Goal: Information Seeking & Learning: Learn about a topic

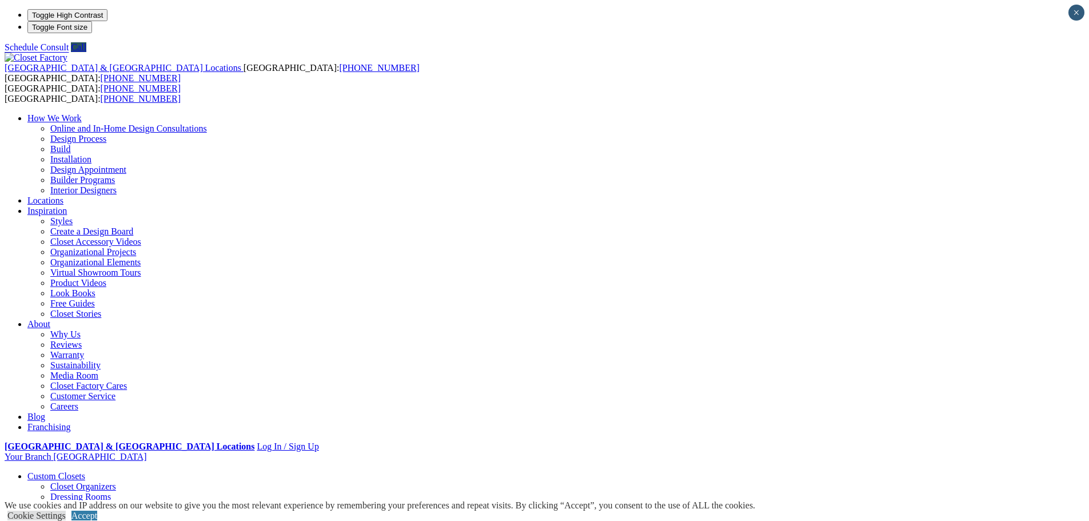
click at [97, 510] on link "Accept" at bounding box center [84, 515] width 26 height 10
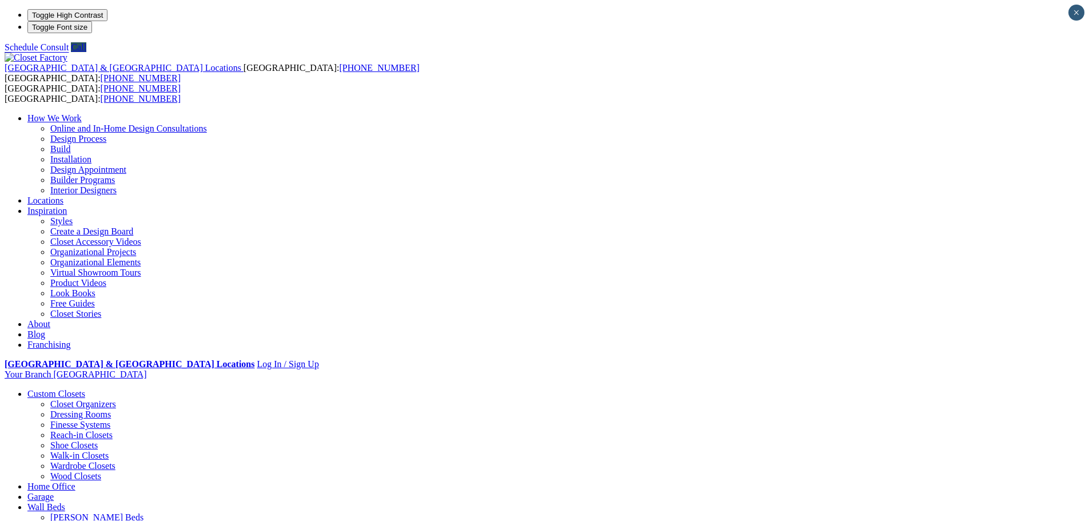
click at [63, 195] on link "Locations" at bounding box center [45, 200] width 36 height 10
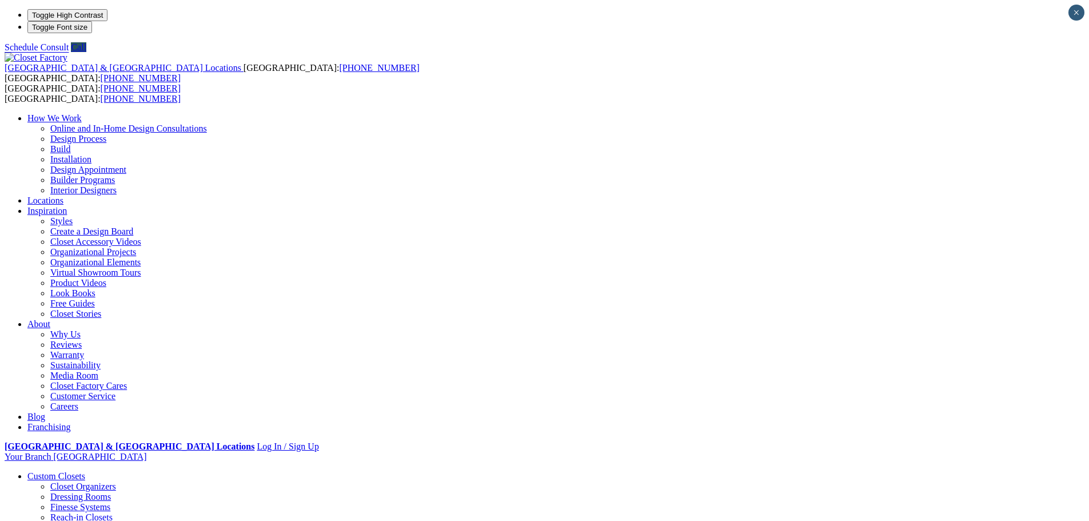
type input "*****"
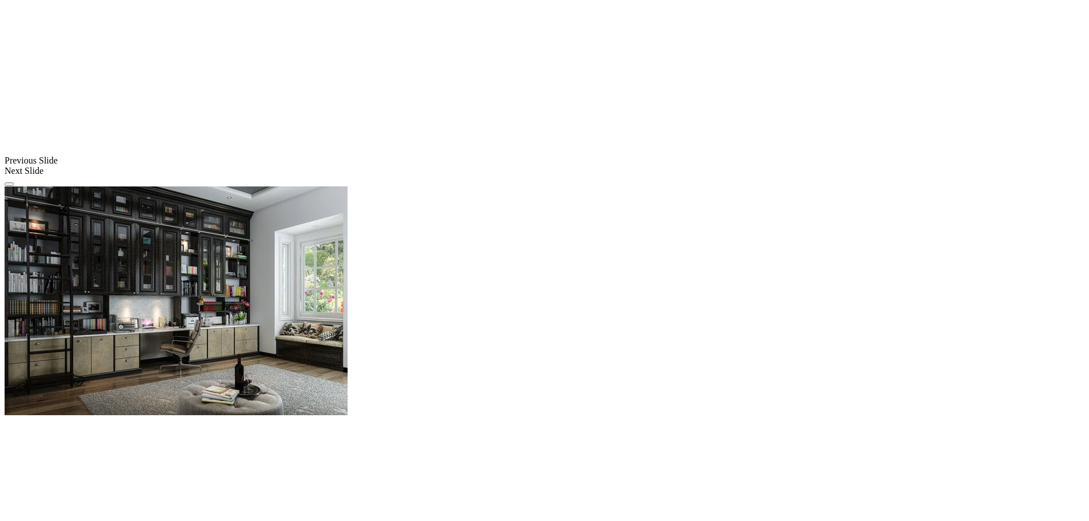
scroll to position [961, 0]
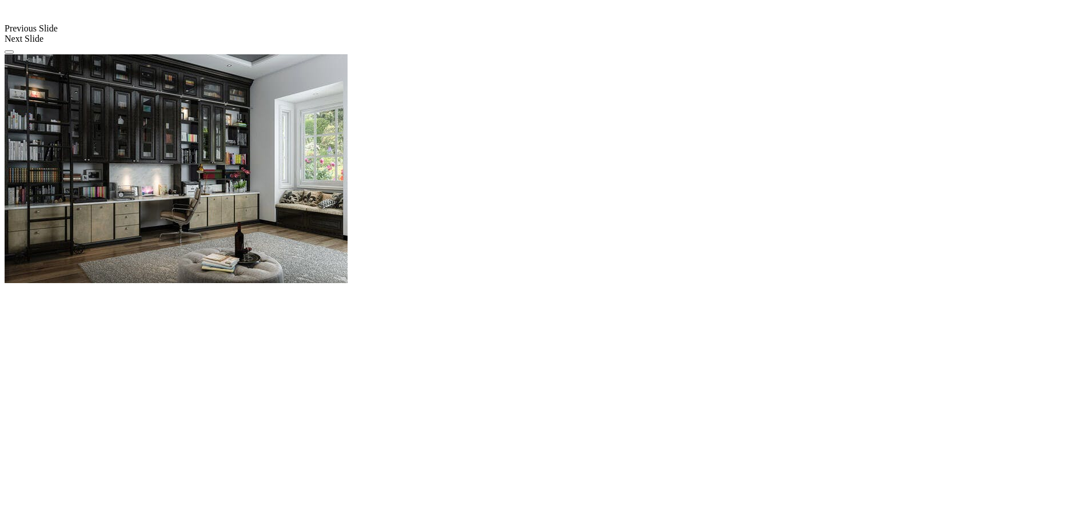
scroll to position [1131, 0]
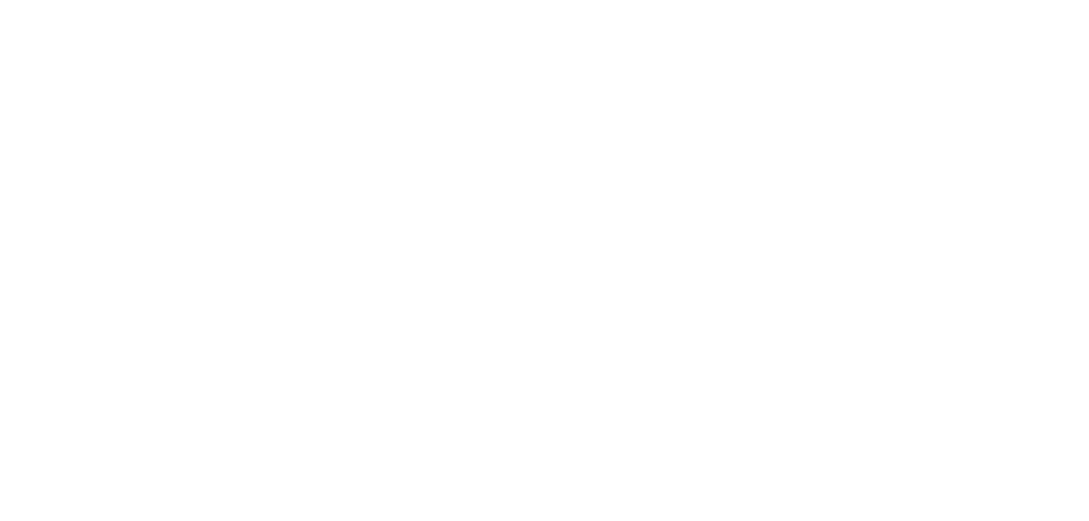
scroll to position [1867, 0]
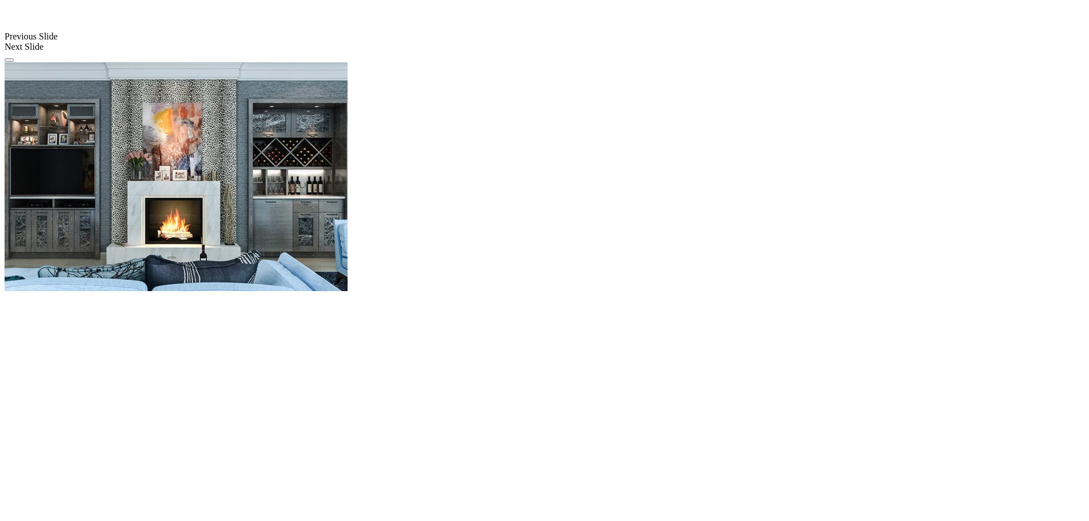
scroll to position [1062, 0]
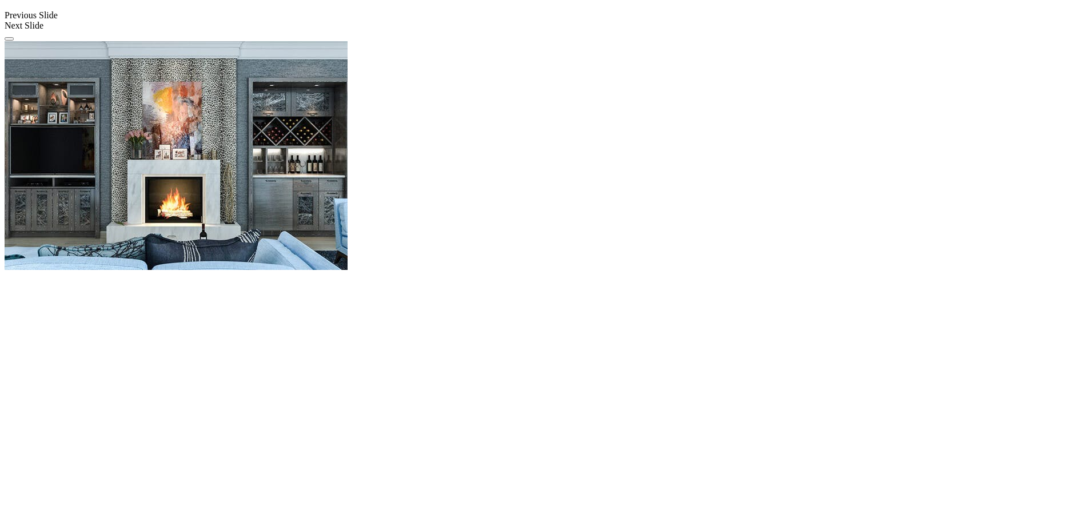
scroll to position [0, 0]
